Goal: Use online tool/utility: Utilize a website feature to perform a specific function

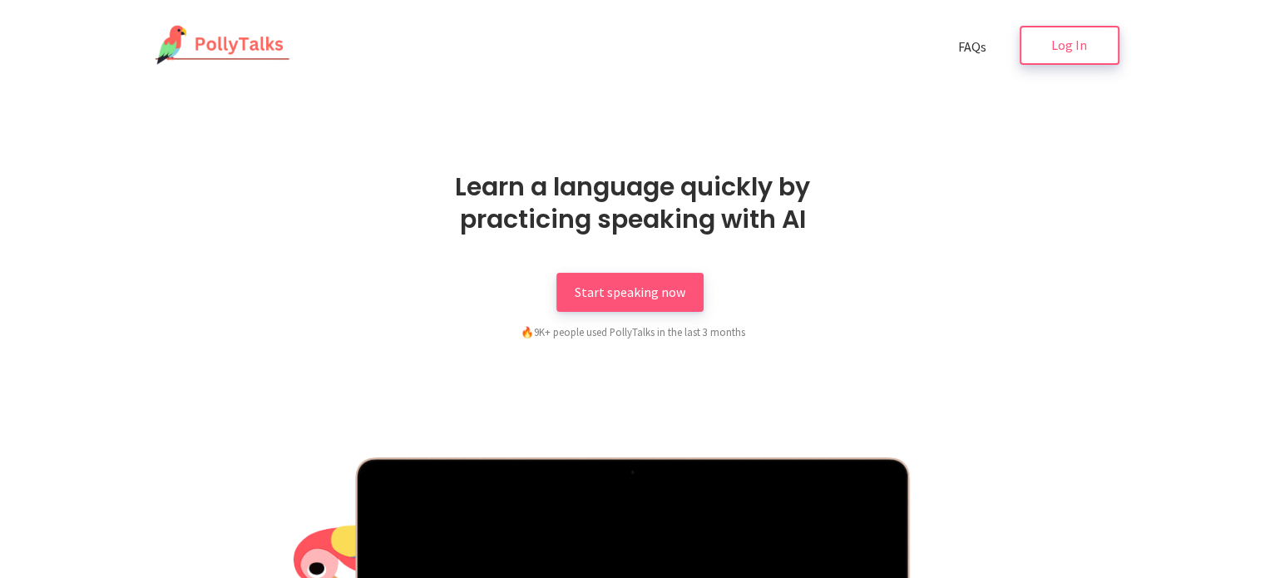
click at [1091, 46] on link "Log In" at bounding box center [1069, 45] width 100 height 39
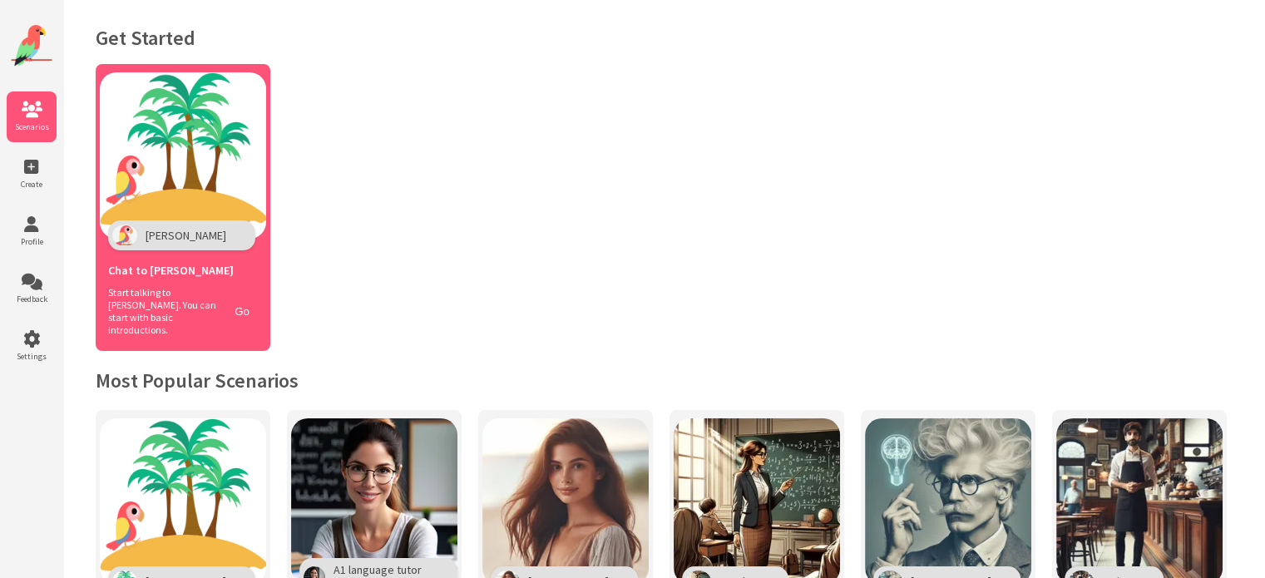
click at [143, 275] on span "Chat to Polly" at bounding box center [171, 270] width 126 height 15
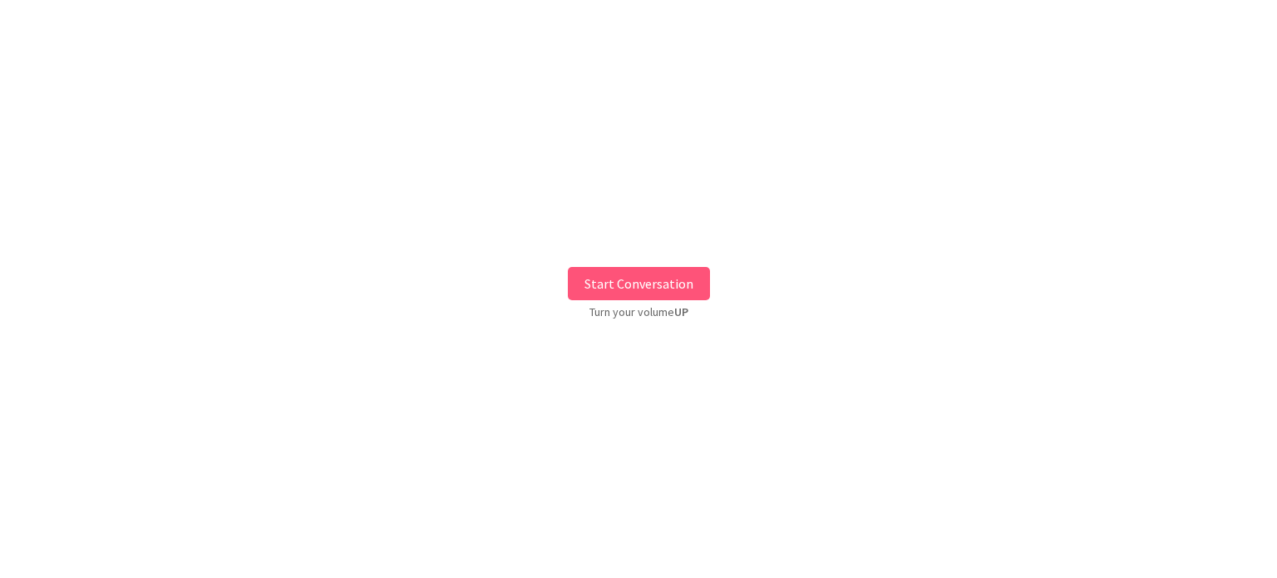
click at [666, 284] on button "Start Conversation" at bounding box center [639, 283] width 142 height 33
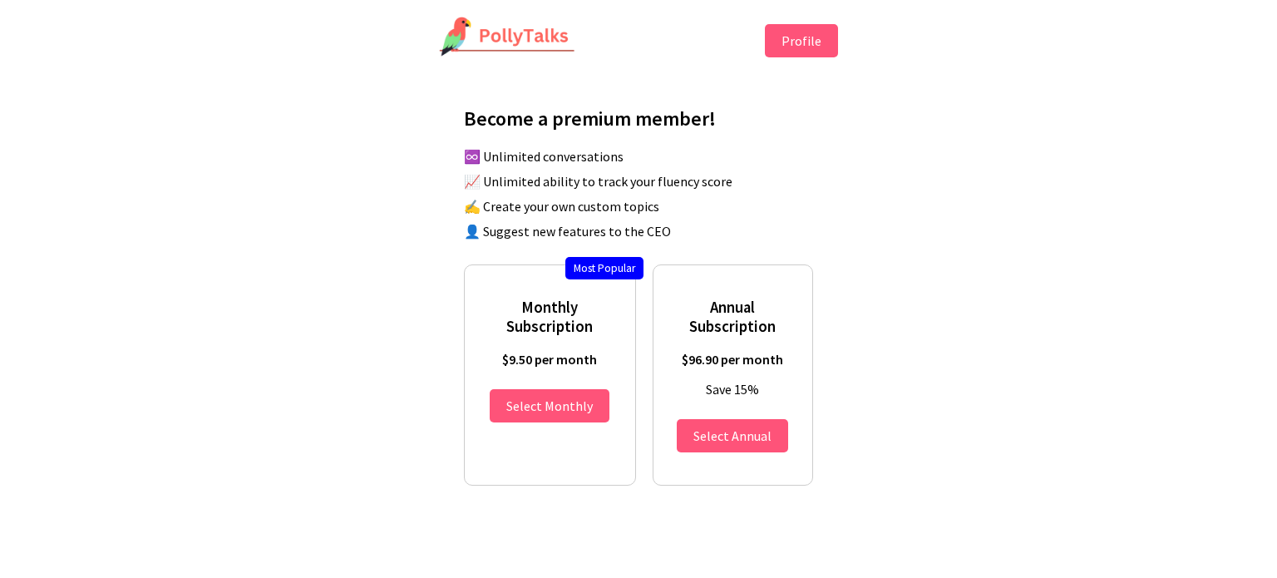
click at [772, 54] on button "Profile" at bounding box center [801, 40] width 73 height 33
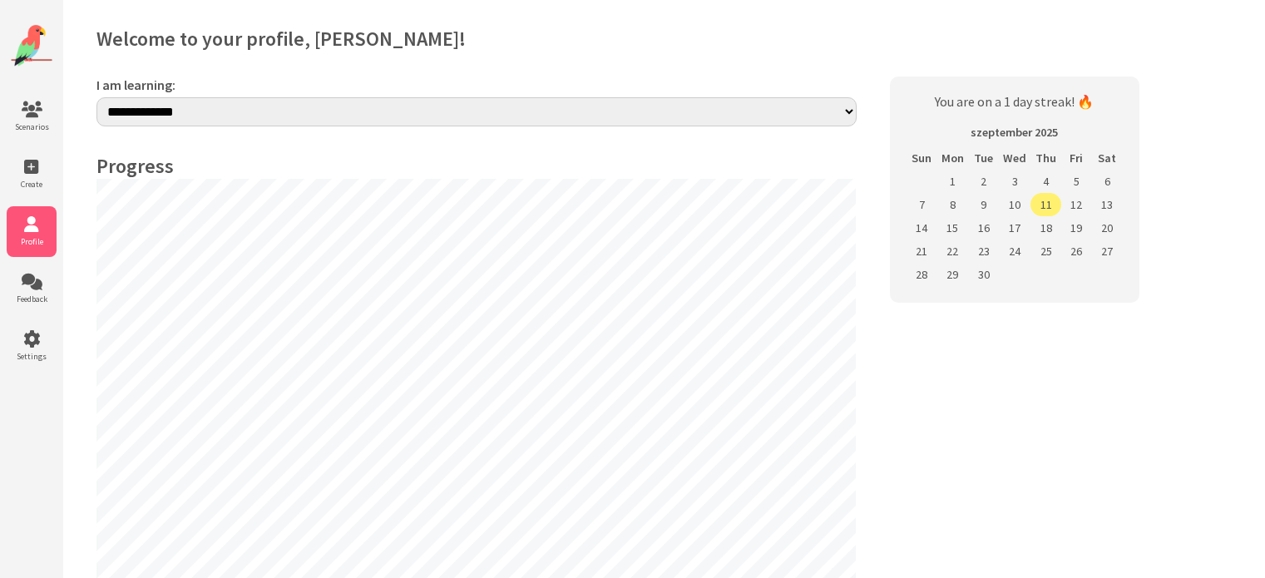
select select "**"
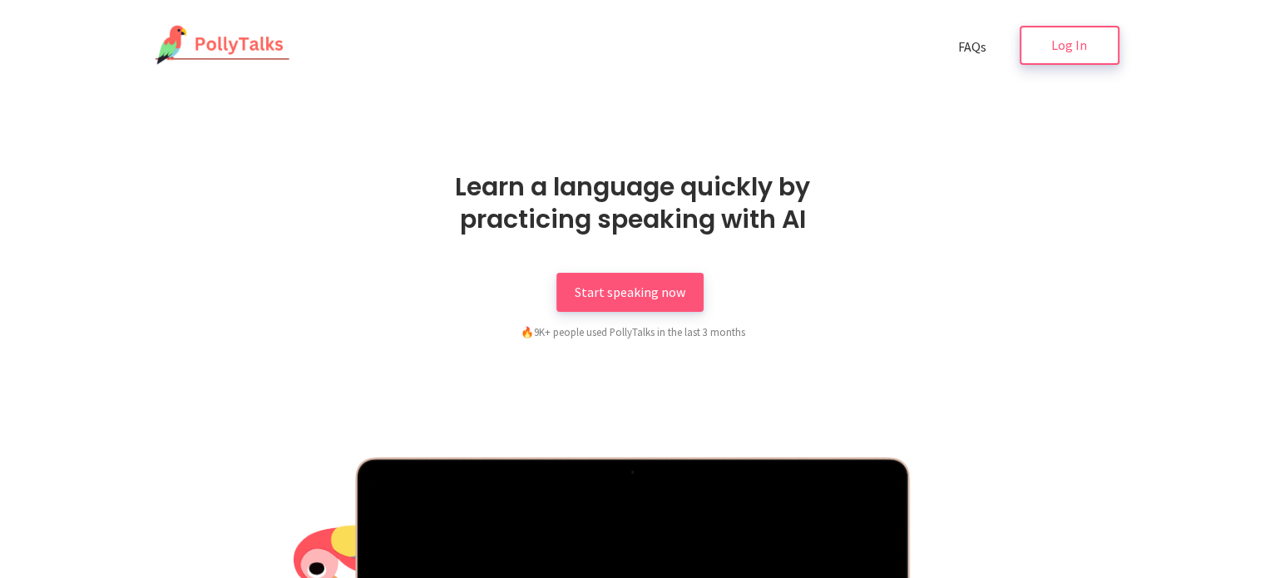
click at [1031, 41] on link "Log In" at bounding box center [1069, 45] width 100 height 39
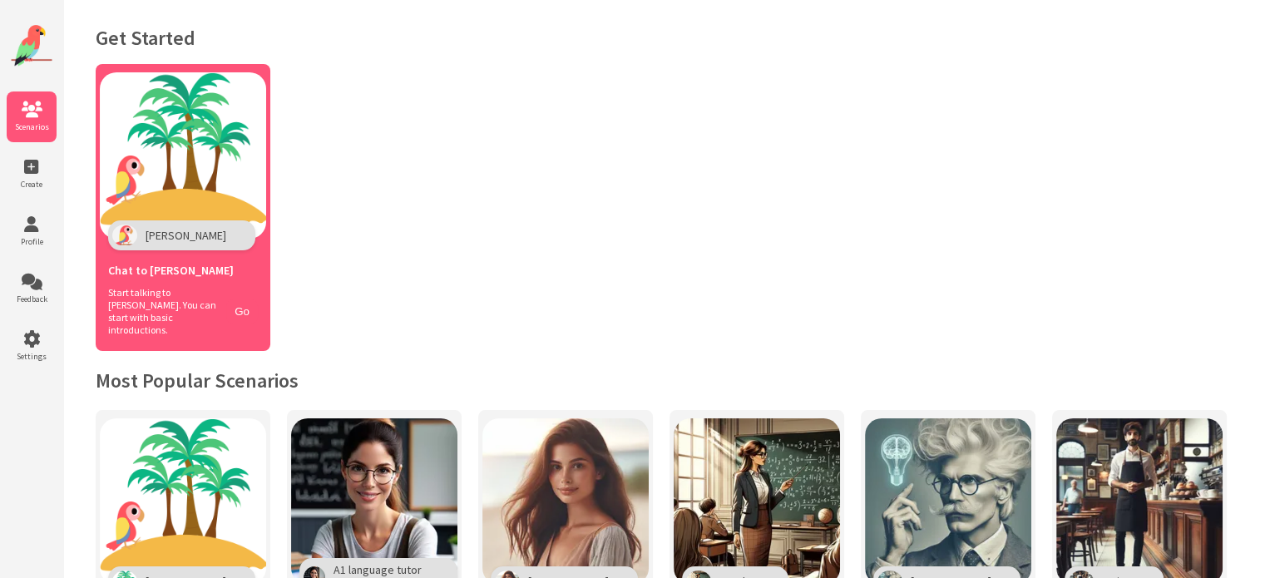
click at [126, 204] on img at bounding box center [183, 155] width 166 height 166
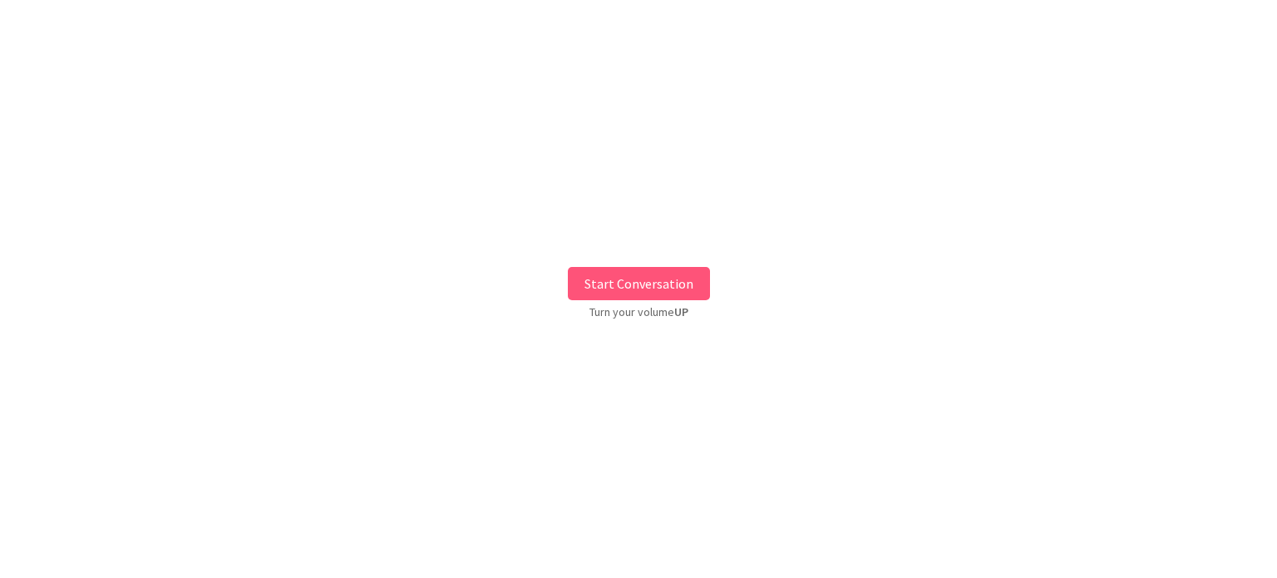
click at [622, 300] on div "Start Conversation Turn your volume UP" at bounding box center [638, 288] width 1277 height 553
click at [625, 283] on button "Start Conversation" at bounding box center [639, 283] width 142 height 33
